Goal: Task Accomplishment & Management: Manage account settings

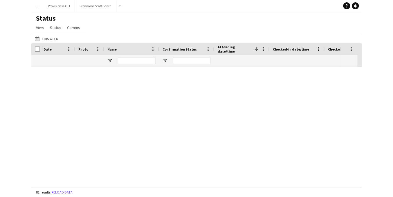
scroll to position [677, 0]
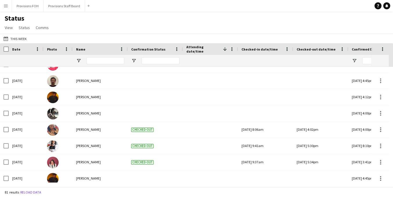
click at [7, 6] on app-icon "Menu" at bounding box center [5, 5] width 5 height 5
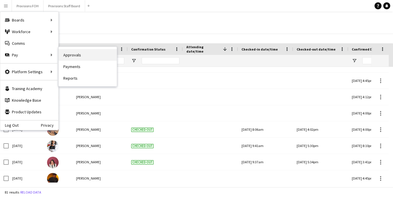
click at [80, 57] on link "Approvals" at bounding box center [88, 55] width 58 height 12
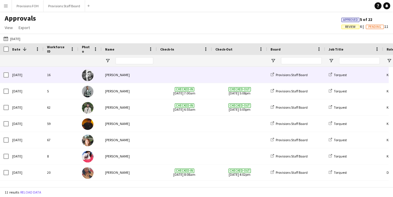
scroll to position [4, 0]
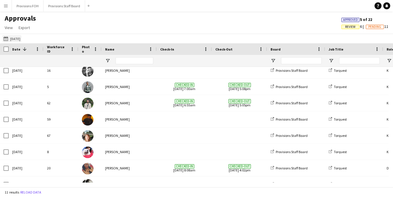
click at [17, 36] on button "[DATE] [DATE]" at bounding box center [11, 38] width 19 height 7
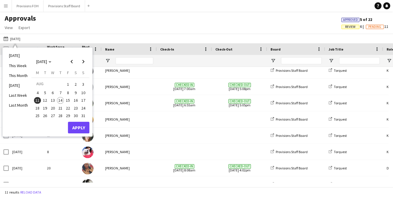
click at [97, 14] on div "Approvals View Customise view Customise filters Reset Filters Reset View Reset …" at bounding box center [196, 24] width 393 height 20
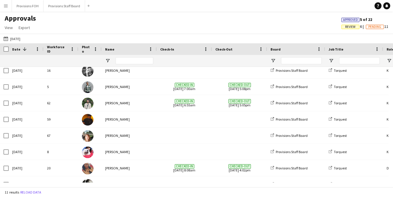
click at [6, 7] on app-icon "Menu" at bounding box center [5, 5] width 5 height 5
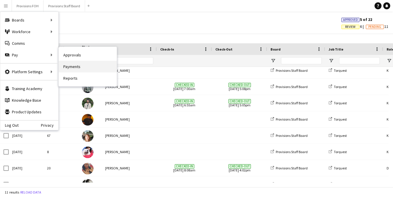
click at [79, 66] on link "Payments" at bounding box center [88, 67] width 58 height 12
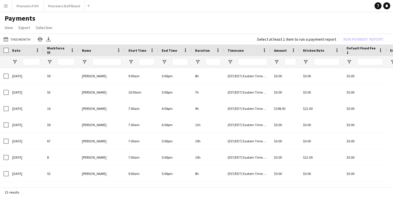
click at [8, 7] on app-icon "Menu" at bounding box center [5, 5] width 5 height 5
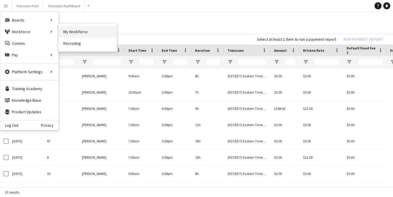
click at [79, 32] on link "My Workforce" at bounding box center [88, 32] width 58 height 12
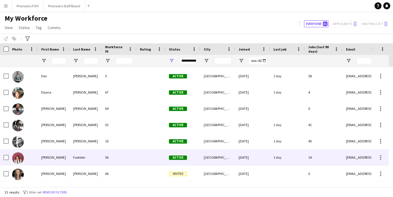
click at [128, 159] on div "56" at bounding box center [119, 157] width 35 height 16
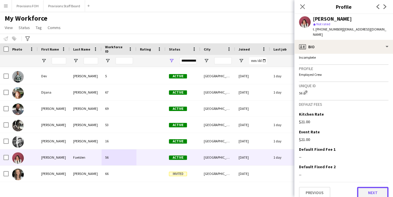
click at [330, 189] on button "Next" at bounding box center [372, 193] width 31 height 12
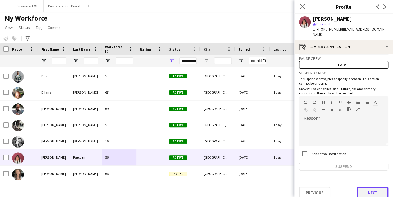
click at [330, 187] on button "Next" at bounding box center [372, 193] width 31 height 12
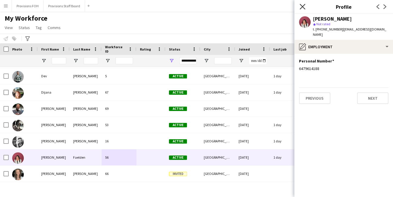
click at [303, 7] on icon "Close pop-in" at bounding box center [302, 7] width 6 height 6
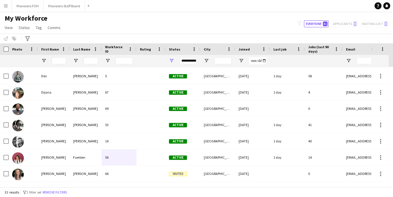
click at [218, 17] on div "My Workforce View Views Default view New view Update view Delete view Edit name…" at bounding box center [196, 24] width 393 height 20
click at [4, 7] on app-icon "Menu" at bounding box center [5, 5] width 5 height 5
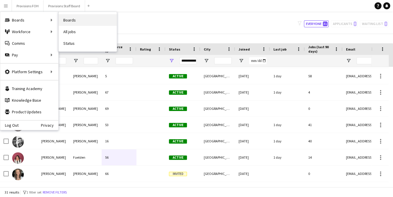
click at [69, 24] on link "Boards" at bounding box center [88, 20] width 58 height 12
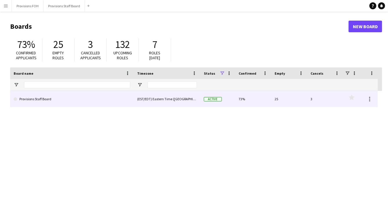
click at [40, 103] on link "Provisions Staff Board" at bounding box center [72, 99] width 117 height 16
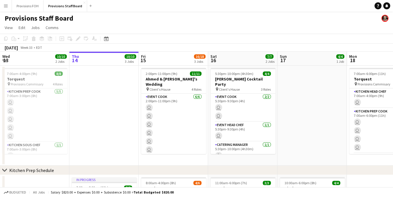
click at [9, 6] on button "Menu" at bounding box center [6, 6] width 12 height 12
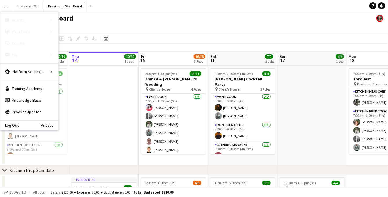
click at [148, 20] on div "Provisions Staff Board" at bounding box center [194, 17] width 388 height 11
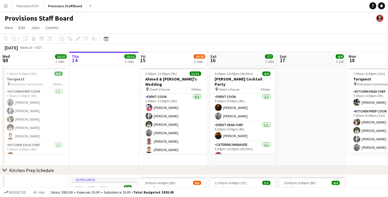
click at [0, 4] on button "Menu" at bounding box center [6, 6] width 12 height 12
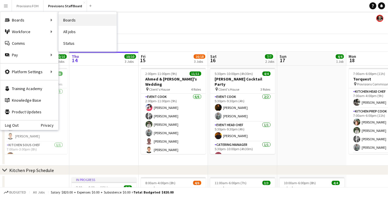
click at [77, 22] on link "Boards" at bounding box center [88, 20] width 58 height 12
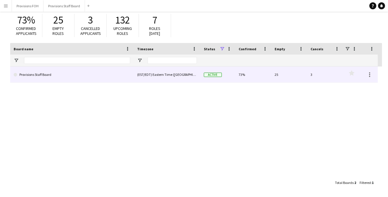
click at [35, 75] on link "Provisions Staff Board" at bounding box center [72, 74] width 117 height 16
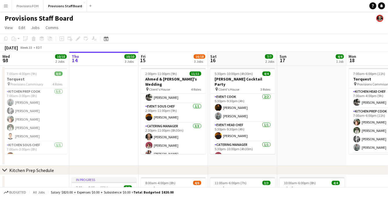
drag, startPoint x: 79, startPoint y: 17, endPoint x: 6, endPoint y: 16, distance: 72.5
click at [6, 16] on div "Provisions Staff Board" at bounding box center [194, 17] width 388 height 11
click at [98, 28] on app-page-menu "View Day view expanded Day view collapsed Month view Date picker Jump to [DATE]…" at bounding box center [194, 28] width 388 height 11
click at [3, 4] on app-icon "Menu" at bounding box center [5, 5] width 5 height 5
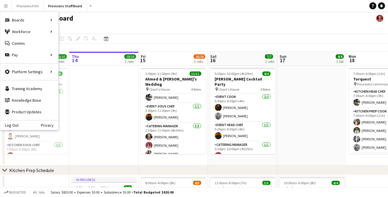
click at [165, 20] on div "Provisions Staff Board" at bounding box center [194, 17] width 388 height 11
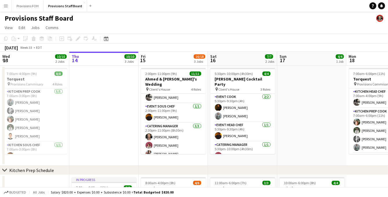
drag, startPoint x: 74, startPoint y: 17, endPoint x: 2, endPoint y: 16, distance: 72.2
click at [2, 16] on div "Provisions Staff Board" at bounding box center [194, 17] width 388 height 11
click at [99, 27] on app-page-menu "View Day view expanded Day view collapsed Month view Date picker Jump to [DATE]…" at bounding box center [194, 28] width 388 height 11
click at [79, 19] on div "Provisions Staff Board" at bounding box center [194, 17] width 388 height 11
click at [2, 4] on button "Menu" at bounding box center [6, 6] width 12 height 12
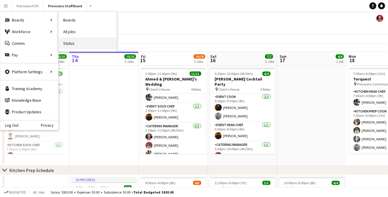
click at [75, 42] on link "Status" at bounding box center [88, 43] width 58 height 12
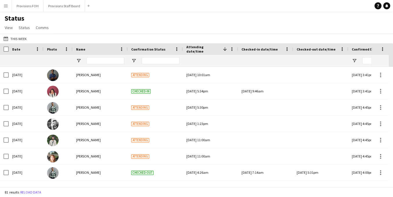
click at [106, 26] on div "Status View Views Default view New view Update view Delete view Edit name Custo…" at bounding box center [196, 24] width 393 height 20
click at [165, 30] on div "Status View Views Default view New view Update view Delete view Edit name Custo…" at bounding box center [196, 24] width 393 height 20
click at [7, 7] on app-icon "Menu" at bounding box center [5, 5] width 5 height 5
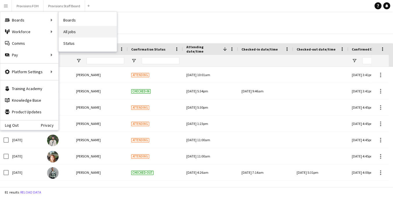
click at [77, 34] on link "All jobs" at bounding box center [88, 32] width 58 height 12
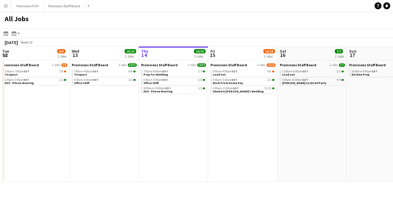
scroll to position [0, 118]
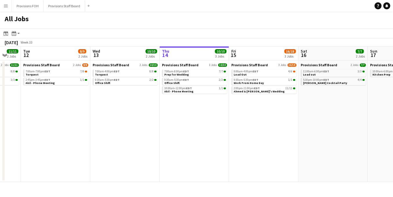
click at [6, 8] on app-icon "Menu" at bounding box center [5, 5] width 5 height 5
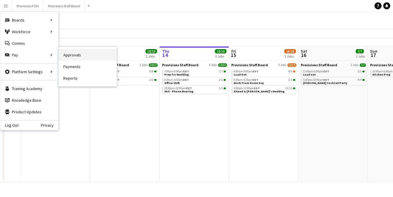
click at [81, 58] on link "Approvals" at bounding box center [88, 55] width 58 height 12
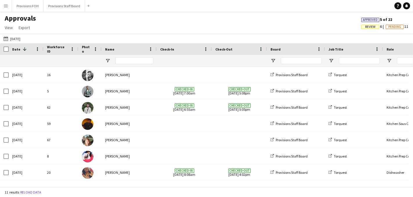
click at [6, 7] on app-icon "Menu" at bounding box center [5, 5] width 5 height 5
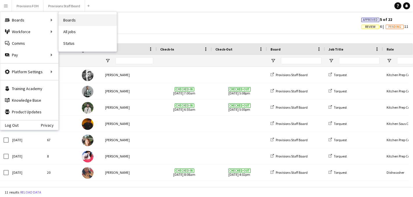
click at [80, 17] on link "Boards" at bounding box center [88, 20] width 58 height 12
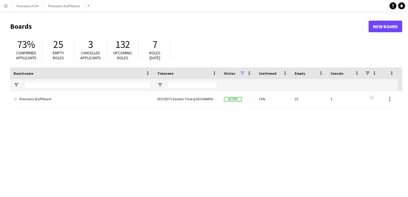
click at [10, 6] on button "Menu" at bounding box center [6, 6] width 12 height 12
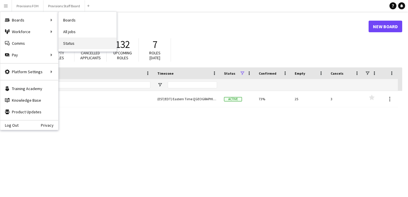
click at [83, 42] on link "Status" at bounding box center [88, 43] width 58 height 12
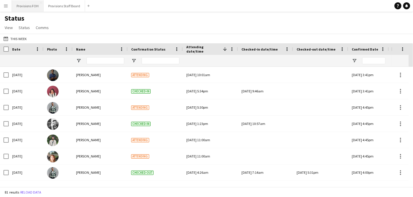
click at [26, 10] on button "Provisions FOH Close" at bounding box center [28, 5] width 32 height 11
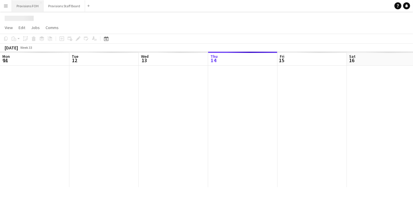
scroll to position [0, 139]
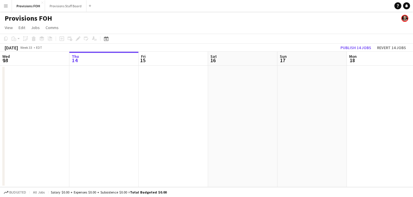
click at [173, 23] on app-page-menu "View Day view expanded Day view collapsed Month view Date picker Jump to [DATE]…" at bounding box center [206, 28] width 413 height 11
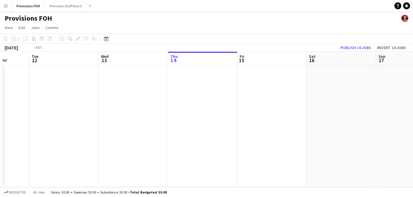
scroll to position [0, 183]
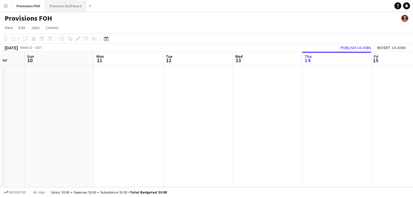
click at [62, 8] on button "Provisions Staff Board Close" at bounding box center [65, 5] width 41 height 11
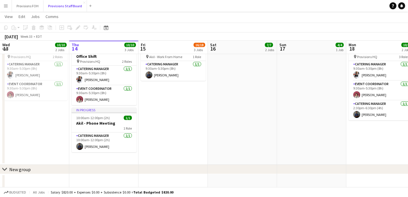
scroll to position [244, 0]
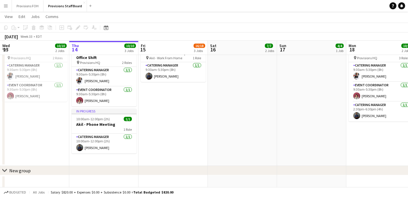
click at [6, 6] on app-icon "Menu" at bounding box center [5, 5] width 5 height 5
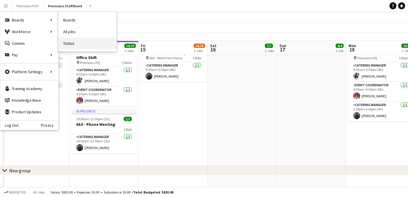
click at [71, 41] on link "Status" at bounding box center [88, 43] width 58 height 12
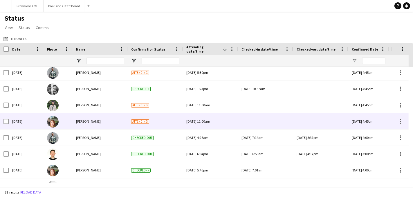
scroll to position [35, 0]
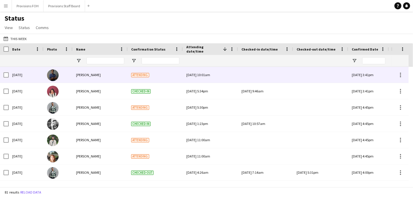
click at [257, 74] on div at bounding box center [265, 75] width 48 height 16
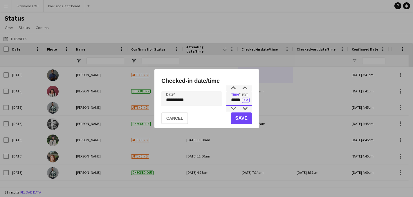
click at [235, 102] on input "*****" at bounding box center [239, 98] width 26 height 15
type input "*****"
click at [242, 117] on button "Save" at bounding box center [241, 118] width 21 height 12
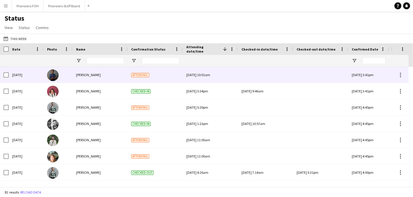
click at [256, 75] on div at bounding box center [265, 75] width 48 height 16
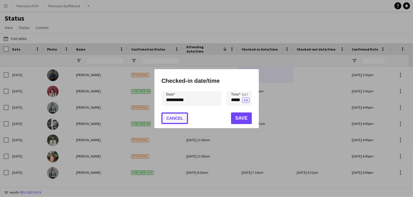
click at [169, 120] on button "Cancel" at bounding box center [174, 118] width 27 height 12
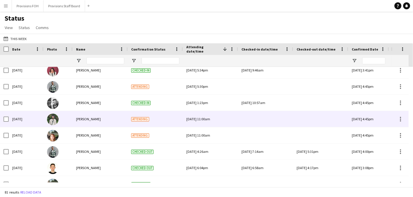
scroll to position [22, 0]
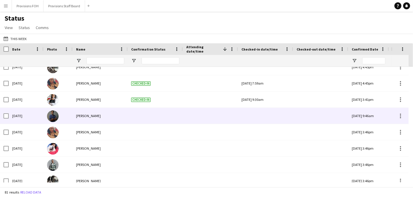
click at [255, 115] on div at bounding box center [265, 116] width 48 height 16
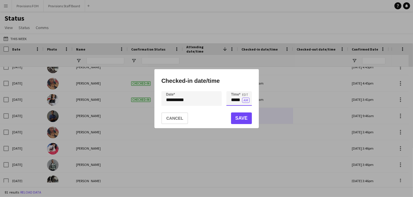
click at [234, 100] on input "*****" at bounding box center [239, 98] width 26 height 15
type input "*****"
click at [241, 117] on button "Save" at bounding box center [241, 118] width 21 height 12
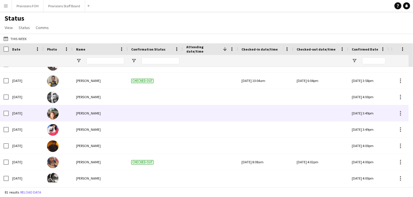
scroll to position [355, 0]
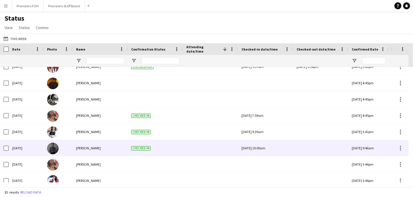
click at [311, 147] on div at bounding box center [320, 148] width 48 height 16
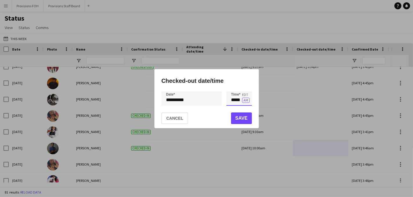
click at [241, 100] on input "*****" at bounding box center [239, 98] width 26 height 15
type input "*****"
click at [242, 120] on button "Save" at bounding box center [241, 118] width 21 height 12
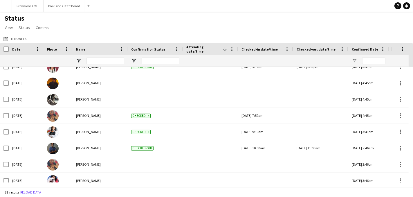
click at [180, 17] on div "Status View Views Default view New view Update view Delete view Edit name Custo…" at bounding box center [206, 24] width 413 height 20
click at [6, 7] on app-icon "Menu" at bounding box center [5, 5] width 5 height 5
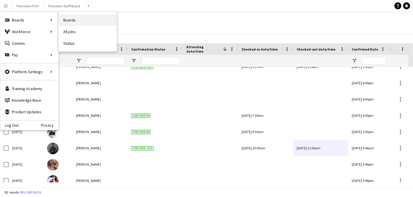
click at [68, 18] on link "Boards" at bounding box center [88, 20] width 58 height 12
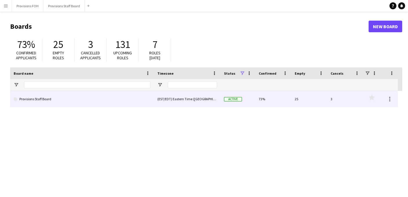
click at [46, 98] on link "Provisions Staff Board" at bounding box center [82, 99] width 137 height 16
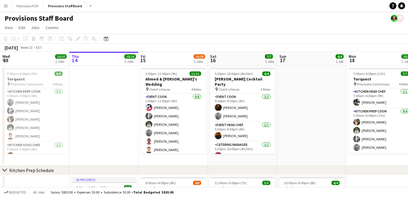
click at [7, 5] on app-icon "Menu" at bounding box center [5, 5] width 5 height 5
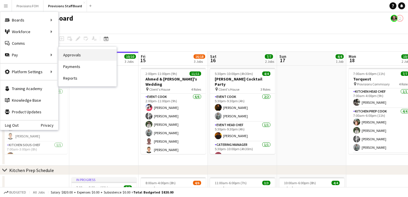
click at [82, 57] on link "Approvals" at bounding box center [88, 55] width 58 height 12
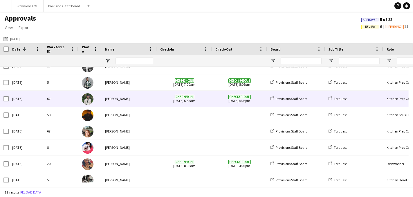
scroll to position [9, 0]
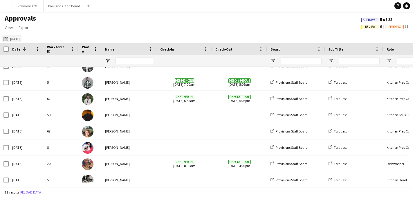
click at [15, 39] on button "[DATE] [DATE]" at bounding box center [11, 38] width 19 height 7
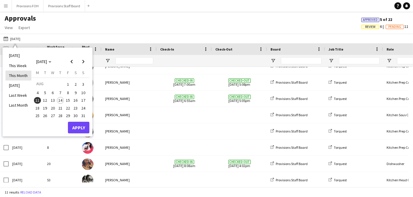
click at [16, 75] on li "This Month" at bounding box center [19, 75] width 26 height 10
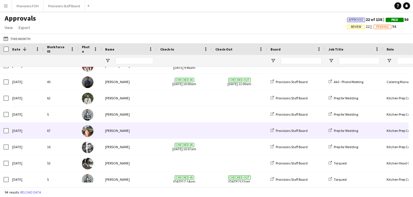
scroll to position [203, 0]
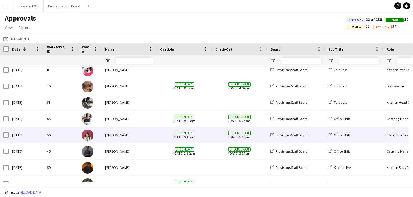
click at [213, 135] on div "Checked-out [DATE] 5:19pm" at bounding box center [239, 135] width 55 height 16
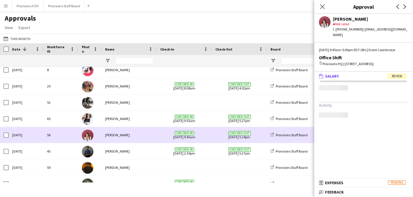
click at [213, 135] on div "Checked-out [DATE] 5:19pm" at bounding box center [239, 135] width 55 height 16
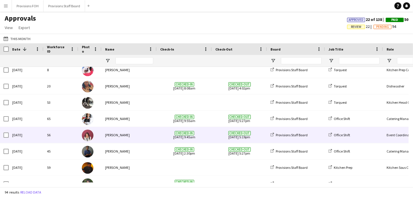
click at [213, 135] on div "Checked-out [DATE] 5:19pm" at bounding box center [239, 135] width 55 height 16
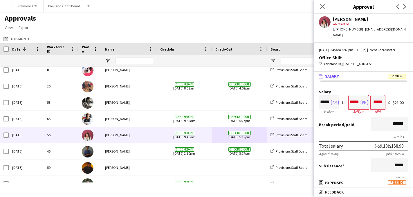
drag, startPoint x: 389, startPoint y: 106, endPoint x: 403, endPoint y: 109, distance: 14.3
click at [330, 105] on div "$21.00" at bounding box center [401, 102] width 16 height 4
drag, startPoint x: 388, startPoint y: 109, endPoint x: 399, endPoint y: 110, distance: 11.4
click at [330, 110] on div "Salary ***** AM 9:45am to ***** PM 5:45pm ***** (8h) X $21.00" at bounding box center [363, 102] width 89 height 25
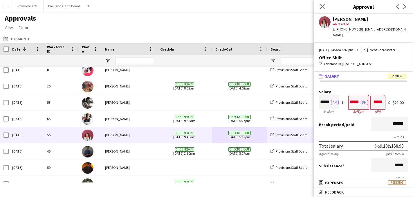
click at [330, 105] on div "$21.00" at bounding box center [401, 102] width 16 height 4
drag, startPoint x: 384, startPoint y: 106, endPoint x: 388, endPoint y: 107, distance: 4.4
click at [330, 107] on div "Salary ***** AM 9:45am to ***** PM 5:45pm ***** (8h) X $21.00" at bounding box center [363, 102] width 89 height 25
click at [330, 105] on div "$21.00" at bounding box center [401, 102] width 16 height 4
drag, startPoint x: 388, startPoint y: 108, endPoint x: 399, endPoint y: 107, distance: 11.1
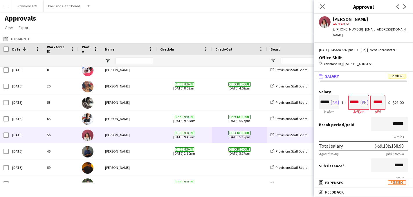
click at [330, 105] on div "$21.00" at bounding box center [401, 102] width 16 height 4
click at [330, 105] on div "X" at bounding box center [389, 102] width 2 height 4
drag, startPoint x: 386, startPoint y: 109, endPoint x: 384, endPoint y: 108, distance: 3.2
click at [330, 108] on div "Salary ***** AM 9:45am to ***** PM 5:45pm ***** (8h) X $21.00" at bounding box center [363, 102] width 89 height 25
click at [330, 94] on label "Salary" at bounding box center [363, 92] width 89 height 4
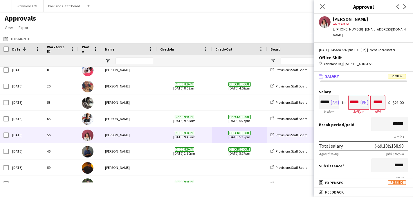
drag, startPoint x: 384, startPoint y: 108, endPoint x: 399, endPoint y: 108, distance: 14.8
click at [330, 108] on div "Salary ***** AM 9:45am to ***** PM 5:45pm ***** (8h) X $21.00" at bounding box center [363, 102] width 89 height 25
click at [330, 109] on div "Salary ***** AM 9:45am to ***** PM 5:45pm ***** (8h) X $21.00" at bounding box center [363, 102] width 89 height 25
drag, startPoint x: 384, startPoint y: 107, endPoint x: 399, endPoint y: 107, distance: 14.8
click at [330, 107] on div "Salary ***** AM 9:45am to ***** PM 5:45pm ***** (8h) X $21.00" at bounding box center [363, 102] width 89 height 25
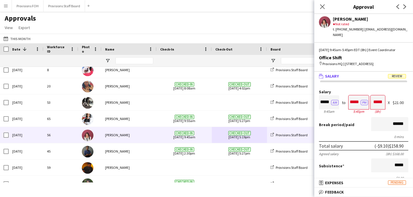
click at [330, 100] on div "Salary ***** AM 9:45am to ***** PM 5:45pm ***** (8h) X $21.00" at bounding box center [363, 102] width 89 height 25
drag, startPoint x: 384, startPoint y: 107, endPoint x: 400, endPoint y: 108, distance: 16.0
click at [330, 108] on div "Salary ***** AM 9:45am to ***** PM 5:45pm ***** (8h) X $21.00" at bounding box center [363, 102] width 89 height 25
click at [330, 109] on div "Salary ***** AM 9:45am to ***** PM 5:45pm ***** (8h) X $21.00" at bounding box center [363, 102] width 89 height 25
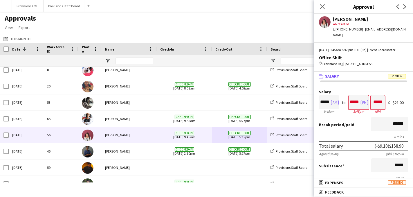
drag, startPoint x: 385, startPoint y: 107, endPoint x: 401, endPoint y: 105, distance: 16.1
click at [330, 105] on div "Salary ***** AM 9:45am to ***** PM 5:45pm ***** (8h) X $21.00" at bounding box center [363, 102] width 89 height 25
click at [330, 105] on div "$21.00" at bounding box center [401, 102] width 16 height 4
click at [197, 24] on div "Approvals View Customise view Customise filters Reset Filters Reset View Reset …" at bounding box center [206, 24] width 413 height 20
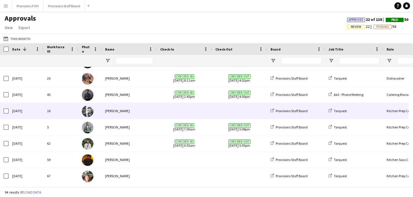
scroll to position [417, 0]
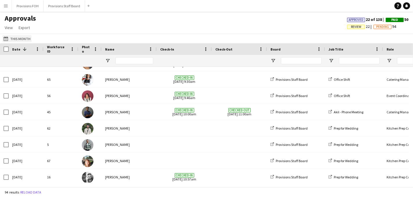
click at [19, 41] on button "[DATE] This Month" at bounding box center [16, 38] width 29 height 7
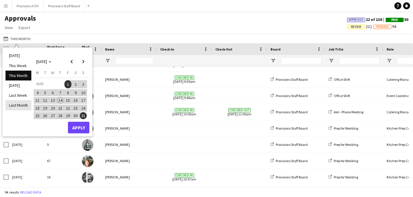
click at [22, 106] on li "Last Month" at bounding box center [19, 105] width 26 height 10
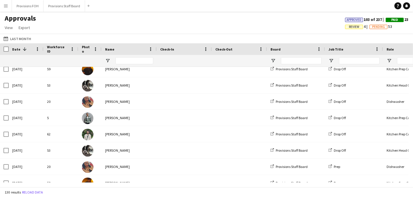
click at [162, 22] on div "Approvals View Customise view Customise filters Reset Filters Reset View Reset …" at bounding box center [206, 24] width 413 height 20
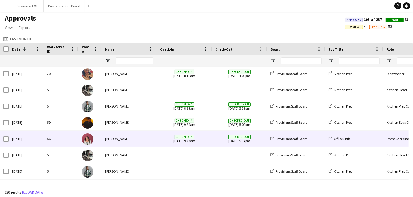
click at [215, 140] on div "Checked-out [DATE] 5:34pm" at bounding box center [239, 139] width 55 height 16
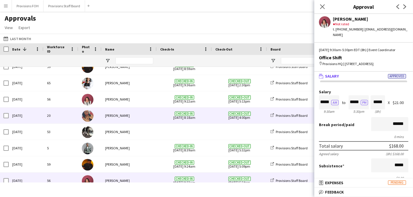
scroll to position [592, 0]
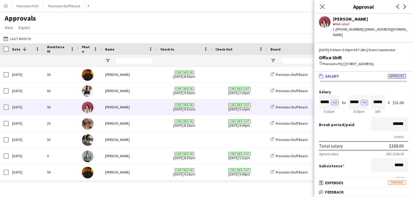
click at [210, 108] on div "Checked-in [DATE] 9:22am" at bounding box center [184, 107] width 55 height 16
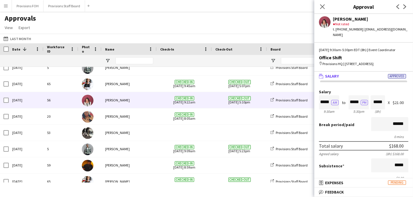
click at [211, 103] on div "Checked-in [DATE] 9:22am" at bounding box center [184, 100] width 55 height 16
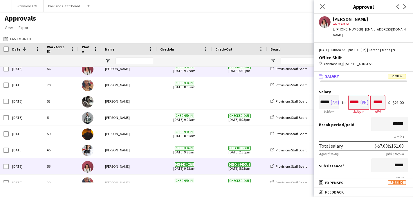
click at [211, 164] on div "Checked-in [DATE] 9:22am" at bounding box center [184, 166] width 55 height 16
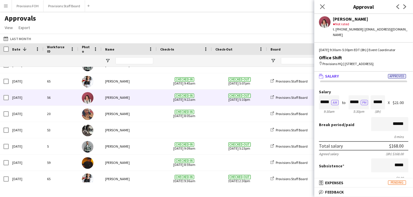
click at [214, 102] on div "Checked-out [DATE] 5:10pm" at bounding box center [239, 97] width 55 height 16
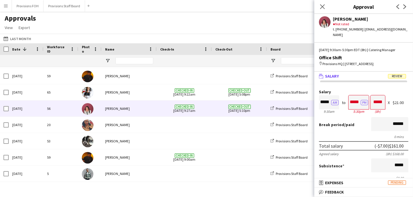
click at [214, 106] on div "Checked-out [DATE] 5:10pm" at bounding box center [239, 108] width 55 height 16
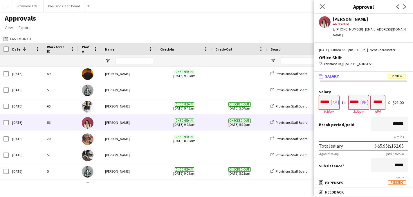
click at [214, 119] on div "Checked-out [DATE] 5:10pm" at bounding box center [239, 122] width 55 height 16
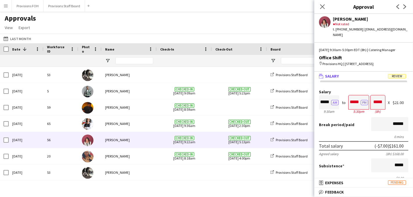
click at [215, 138] on span "Checked-out [DATE] 5:13pm" at bounding box center [239, 140] width 48 height 16
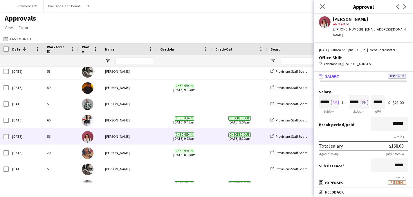
click at [209, 138] on div "Checked-in [DATE] 9:22am" at bounding box center [184, 136] width 55 height 16
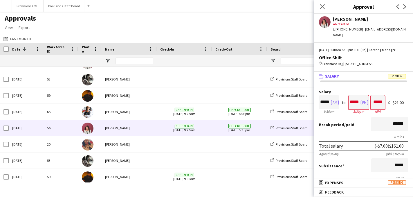
click at [213, 132] on div "Checked-out [DATE] 5:10pm" at bounding box center [239, 128] width 55 height 16
click at [138, 28] on div "Approvals View Customise view Customise filters Reset Filters Reset View Reset …" at bounding box center [206, 24] width 413 height 20
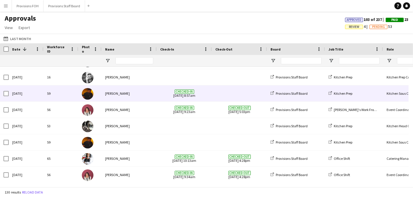
scroll to position [257, 0]
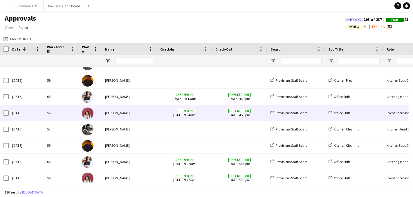
click at [214, 117] on div "Checked-out [DATE] 4:28pm" at bounding box center [239, 113] width 55 height 16
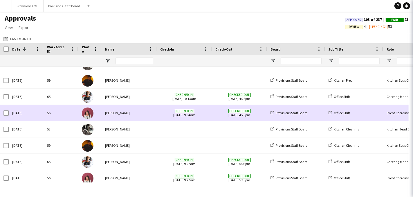
click at [214, 117] on div "Checked-out [DATE] 4:28pm" at bounding box center [239, 113] width 55 height 16
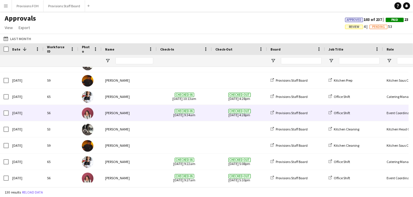
click at [214, 117] on div "Checked-out [DATE] 4:28pm" at bounding box center [239, 113] width 55 height 16
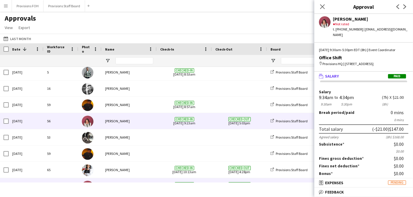
click at [207, 116] on span "Checked-in [DATE] 9:23am" at bounding box center [184, 121] width 48 height 16
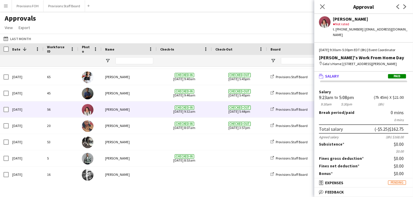
click at [214, 112] on div "Checked-out [DATE] 5:44pm" at bounding box center [239, 109] width 55 height 16
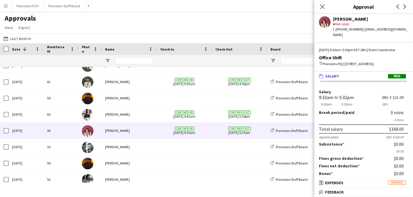
click at [210, 129] on div "Checked-in [DATE] 9:20am" at bounding box center [184, 130] width 55 height 16
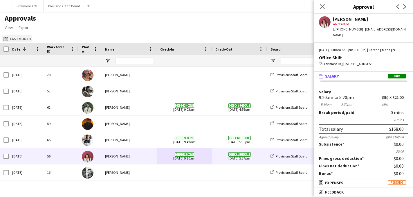
click at [24, 37] on button "[DATE] Last Month" at bounding box center [17, 38] width 30 height 7
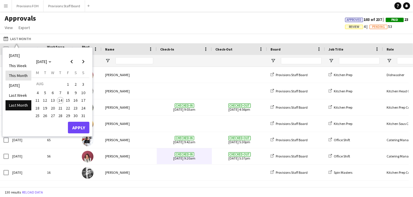
click at [20, 75] on li "This Month" at bounding box center [19, 75] width 26 height 10
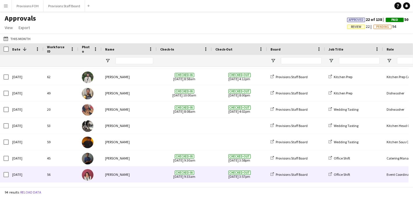
click at [161, 178] on span "Checked-in [DATE] 9:33am" at bounding box center [184, 174] width 48 height 16
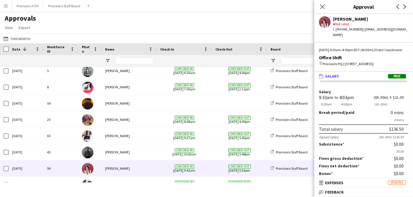
click at [216, 168] on span "Checked-out [DATE] 5:33pm" at bounding box center [239, 168] width 48 height 16
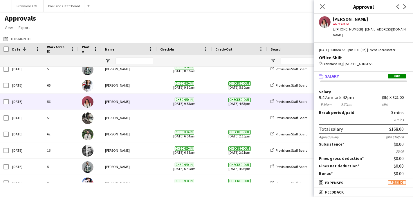
click at [210, 99] on div "Checked-in [DATE] 9:33am" at bounding box center [184, 101] width 55 height 16
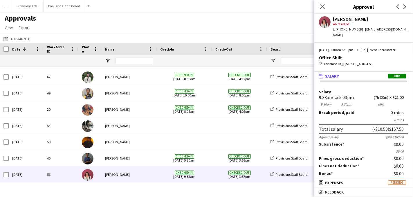
click at [207, 172] on span "Checked-in [DATE] 9:33am" at bounding box center [184, 174] width 48 height 16
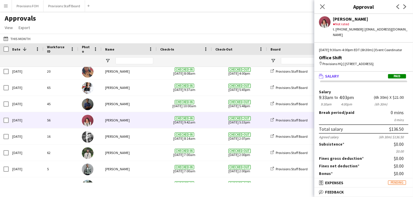
click at [215, 116] on div "Checked-out [DATE] 5:33pm" at bounding box center [239, 120] width 55 height 16
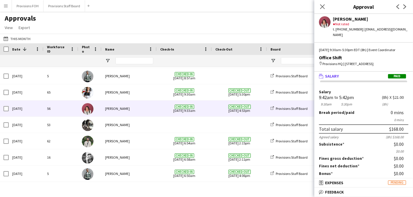
click at [208, 107] on span "Checked-in [DATE] 9:33am" at bounding box center [184, 108] width 48 height 16
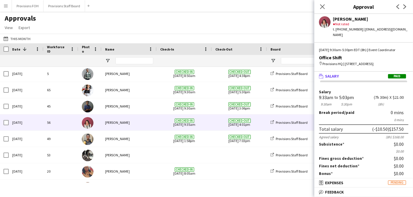
click at [212, 125] on div "Checked-out [DATE] 4:01pm" at bounding box center [239, 122] width 55 height 16
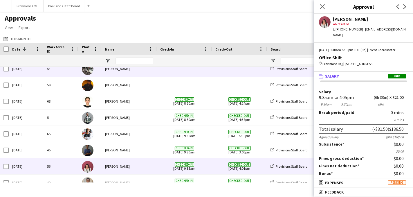
scroll to position [651, 0]
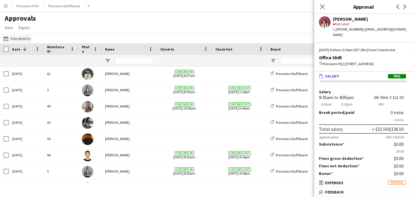
click at [25, 40] on button "[DATE] This Month" at bounding box center [16, 38] width 29 height 7
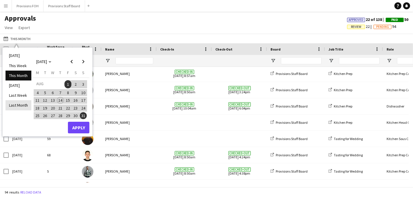
click at [20, 102] on li "Last Month" at bounding box center [19, 105] width 26 height 10
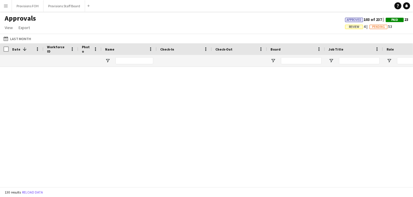
scroll to position [999, 0]
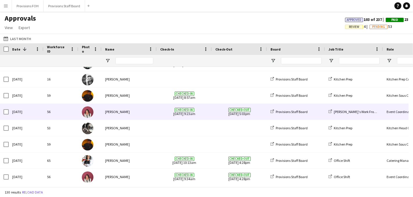
click at [201, 112] on span "Checked-in [DATE] 9:23am" at bounding box center [184, 112] width 48 height 16
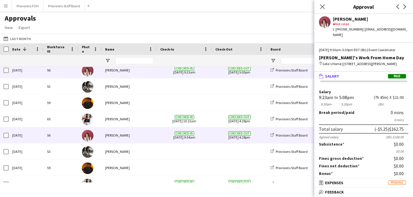
click at [212, 135] on div "Checked-out [DATE] 4:28pm" at bounding box center [239, 135] width 55 height 16
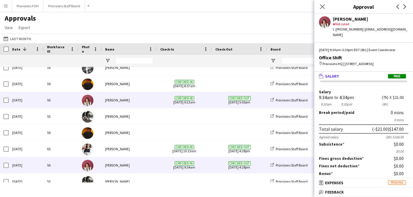
click at [207, 100] on span "Checked-in [DATE] 9:23am" at bounding box center [184, 100] width 48 height 16
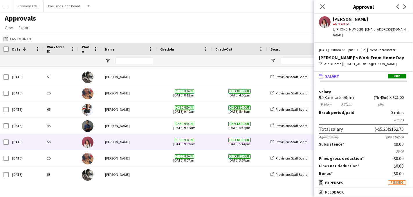
click at [211, 137] on div "Checked-in [DATE] 9:32am" at bounding box center [184, 142] width 55 height 16
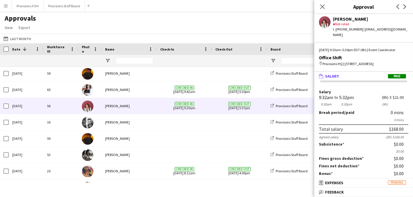
click at [205, 104] on span "Checked-in [DATE] 9:20am" at bounding box center [184, 106] width 48 height 16
